Goal: Navigation & Orientation: Find specific page/section

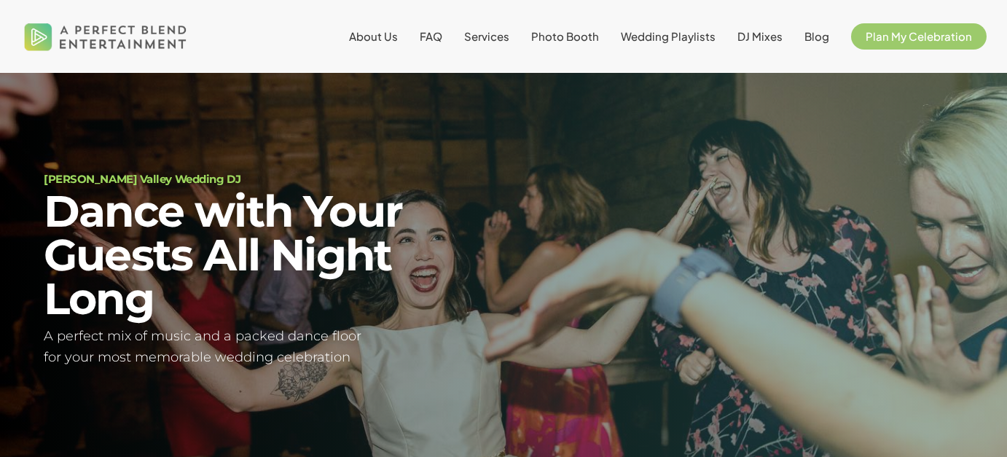
scroll to position [46, 0]
click at [583, 32] on span "Photo Booth" at bounding box center [565, 36] width 68 height 14
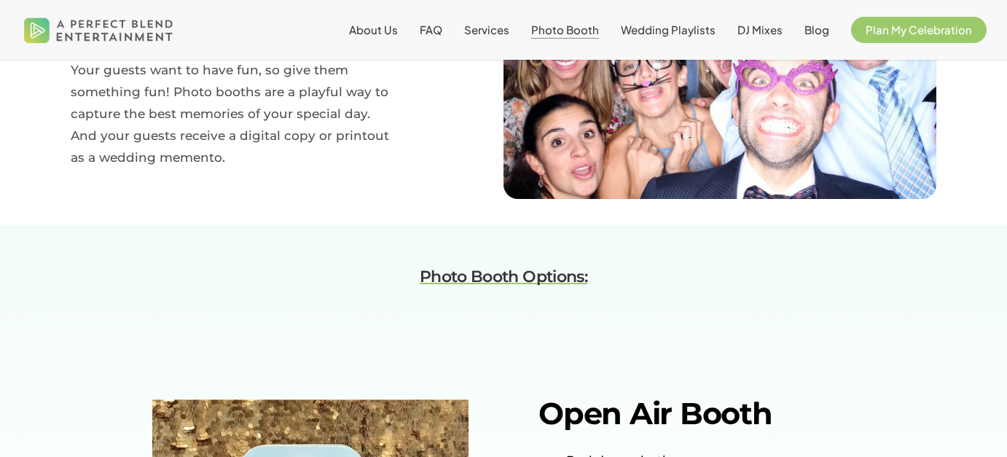
scroll to position [754, 0]
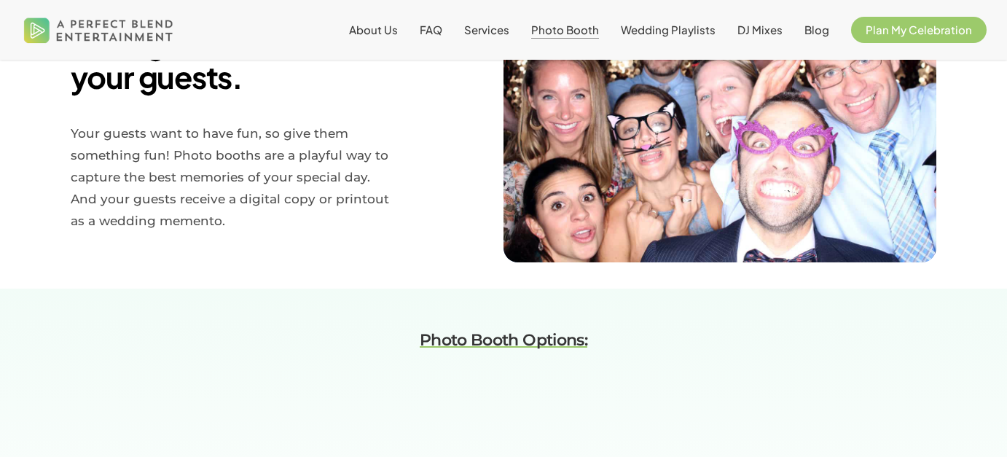
click at [514, 340] on em "Photo Booth Options:" at bounding box center [504, 340] width 168 height 20
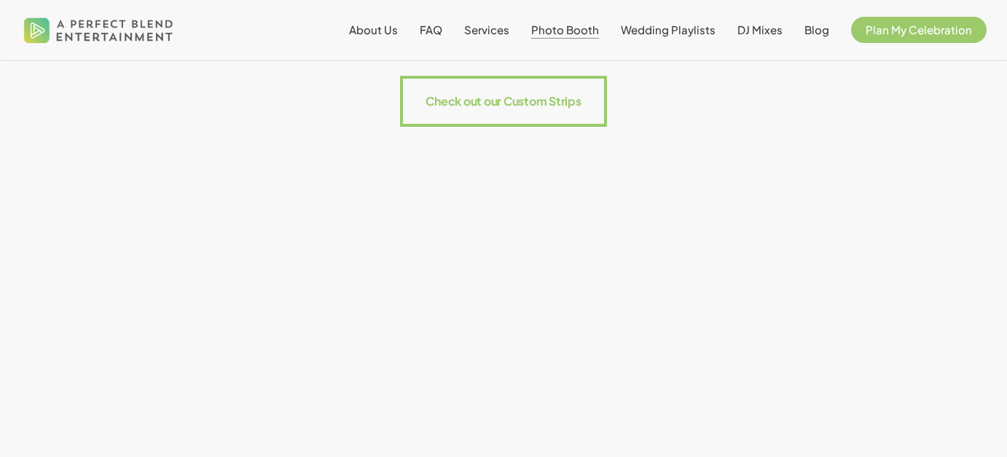
scroll to position [1754, 0]
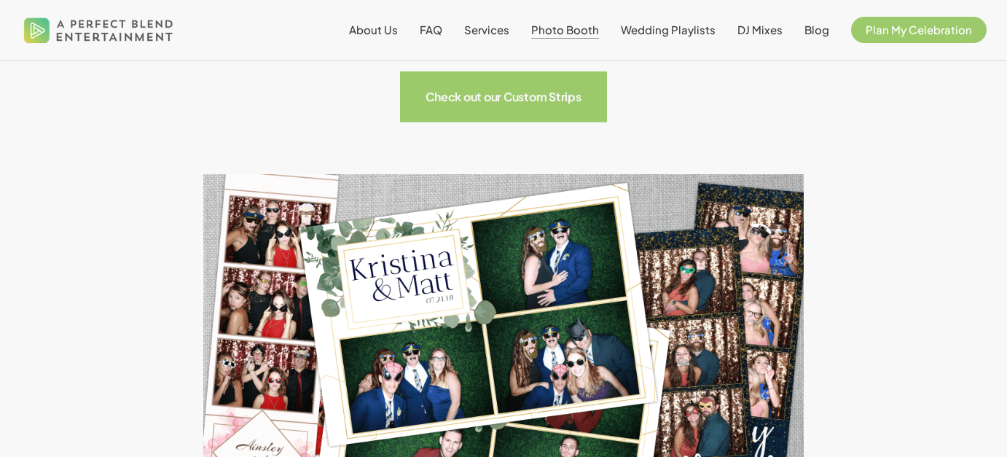
click at [517, 95] on rect at bounding box center [504, 96] width 208 height 51
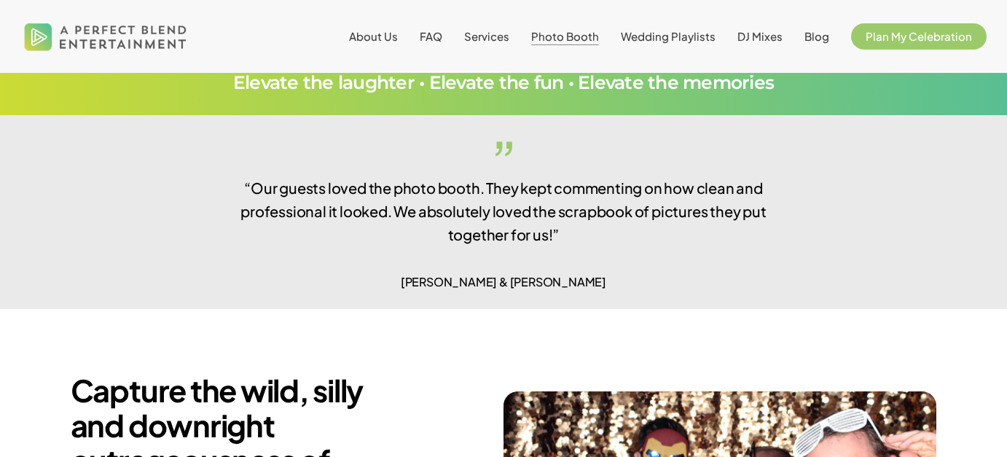
scroll to position [0, 0]
